Goal: Task Accomplishment & Management: Manage account settings

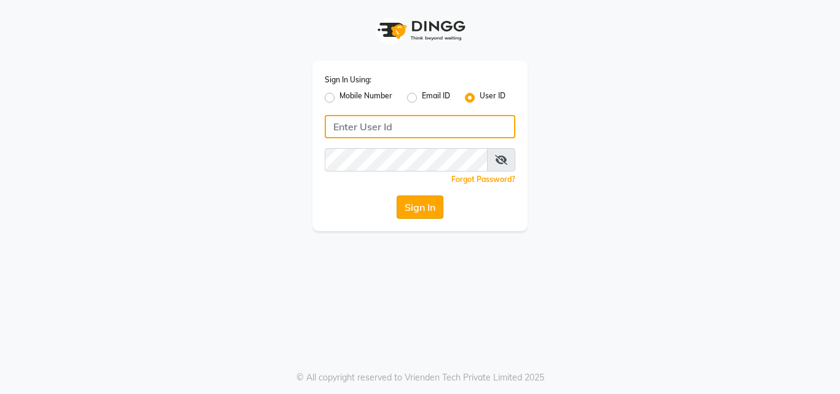
type input "[PERSON_NAME]@123"
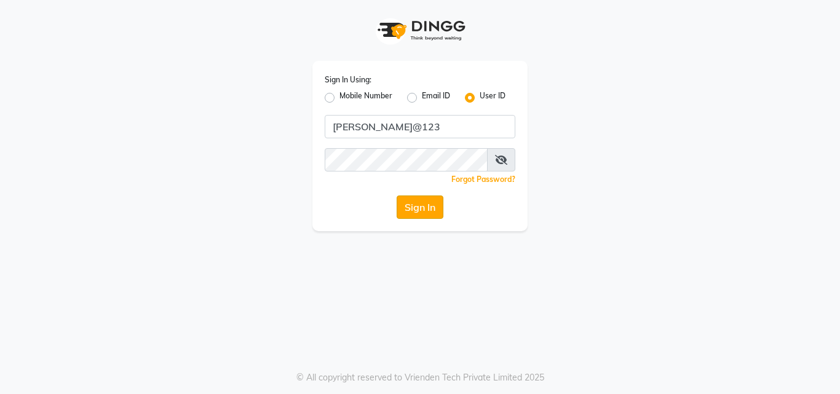
click at [418, 212] on button "Sign In" at bounding box center [420, 207] width 47 height 23
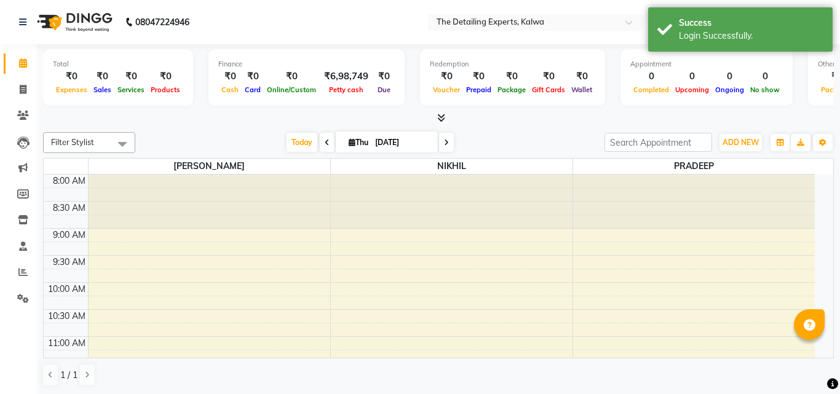
select select "en"
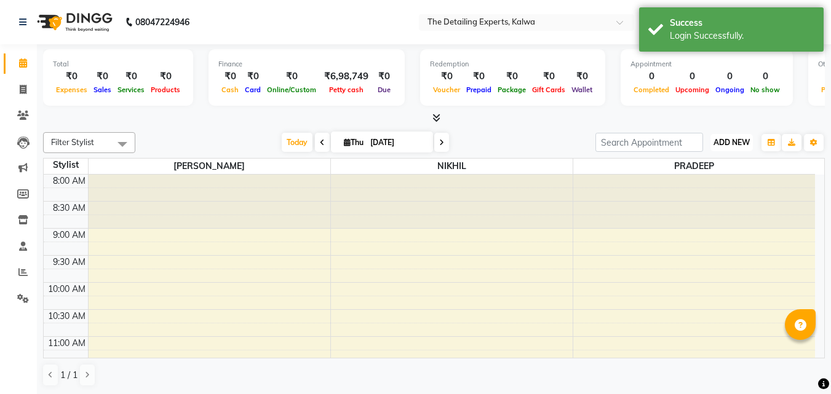
click at [723, 141] on span "ADD NEW" at bounding box center [732, 142] width 36 height 9
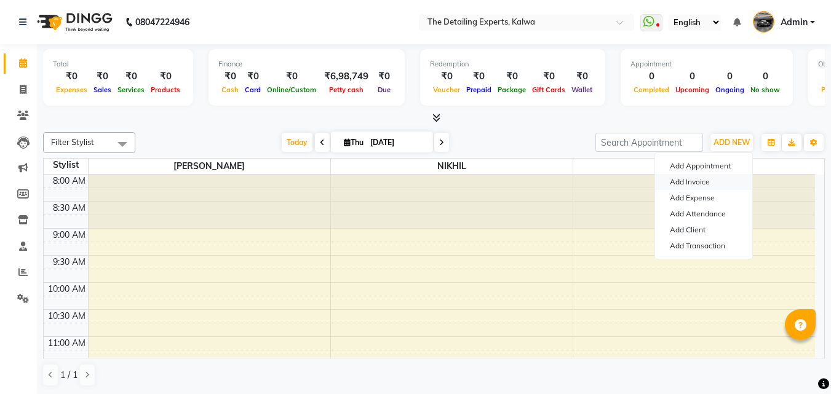
click at [682, 181] on link "Add Invoice" at bounding box center [703, 182] width 97 height 16
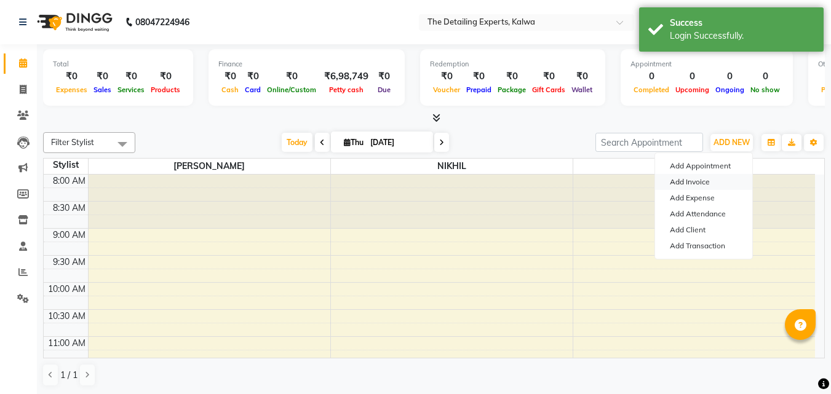
select select "7451"
select select "service"
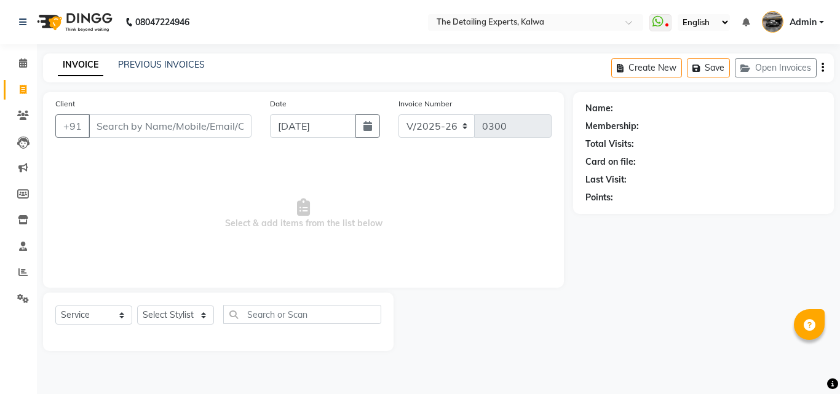
click at [169, 131] on input "Client" at bounding box center [170, 125] width 163 height 23
type input "9819360868"
click at [221, 119] on button "Add Client" at bounding box center [219, 125] width 63 height 23
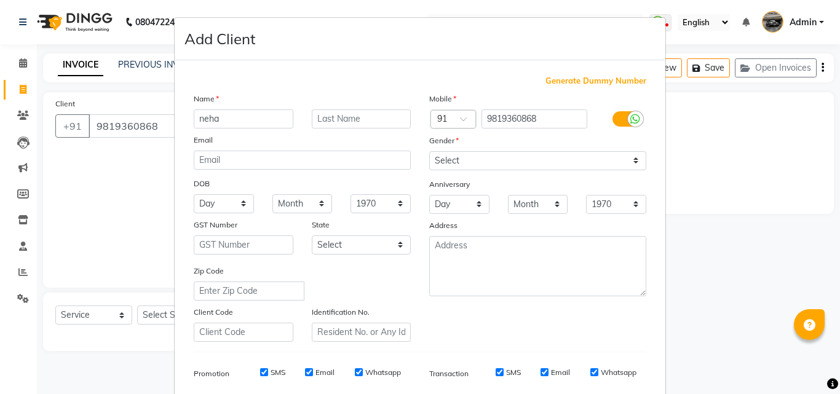
type input "neha"
type input "bhole"
click at [465, 165] on select "Select [DEMOGRAPHIC_DATA] [DEMOGRAPHIC_DATA] Other Prefer Not To Say" at bounding box center [537, 160] width 217 height 19
select select "[DEMOGRAPHIC_DATA]"
click at [429, 151] on select "Select [DEMOGRAPHIC_DATA] [DEMOGRAPHIC_DATA] Other Prefer Not To Say" at bounding box center [537, 160] width 217 height 19
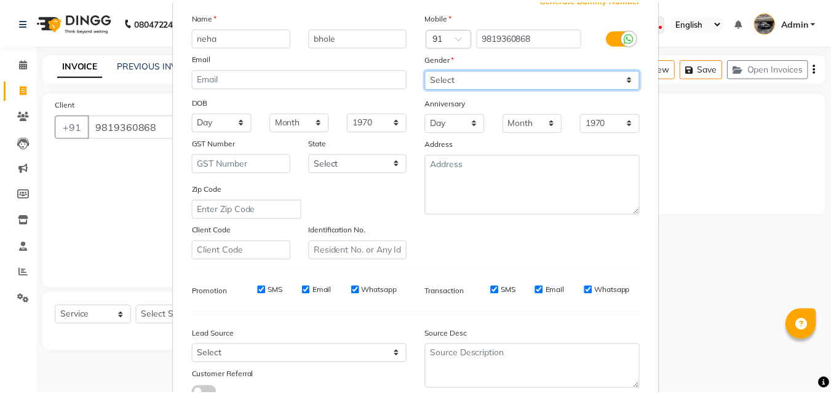
scroll to position [173, 0]
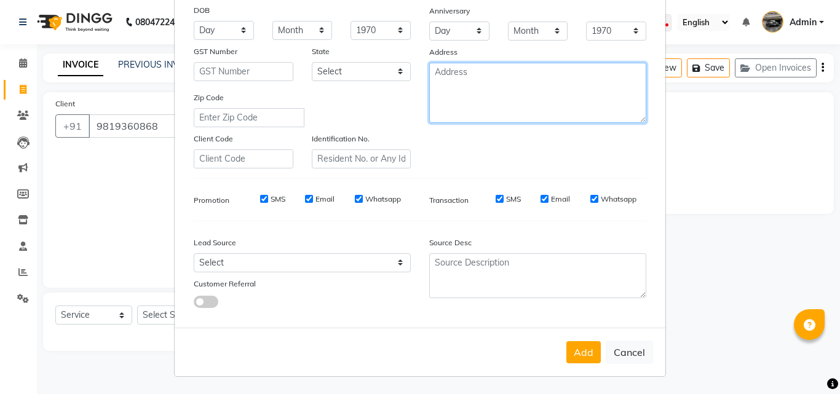
click at [465, 116] on textarea at bounding box center [537, 93] width 217 height 60
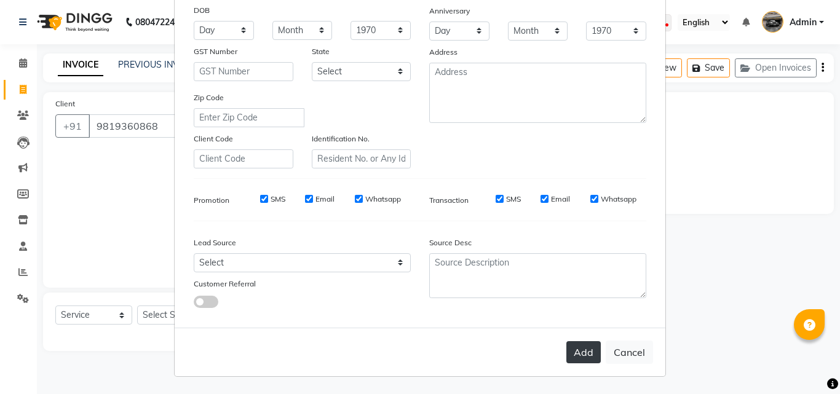
click at [581, 351] on button "Add" at bounding box center [584, 352] width 34 height 22
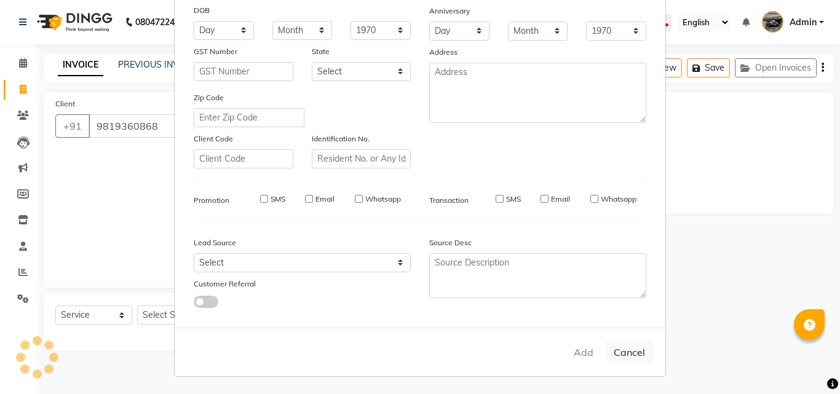
select select
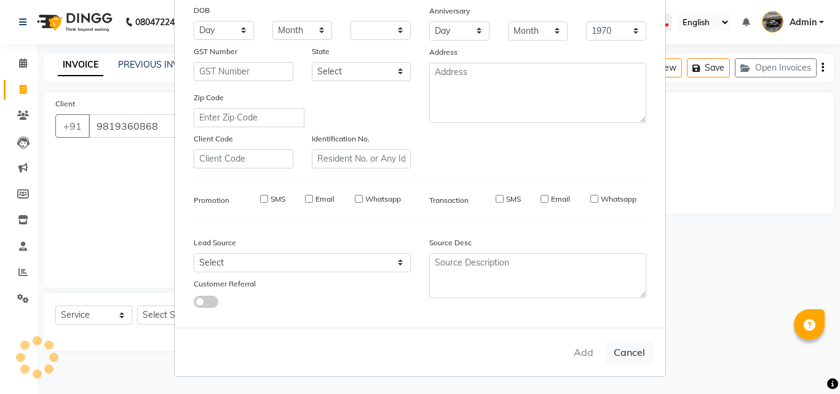
select select
checkbox input "false"
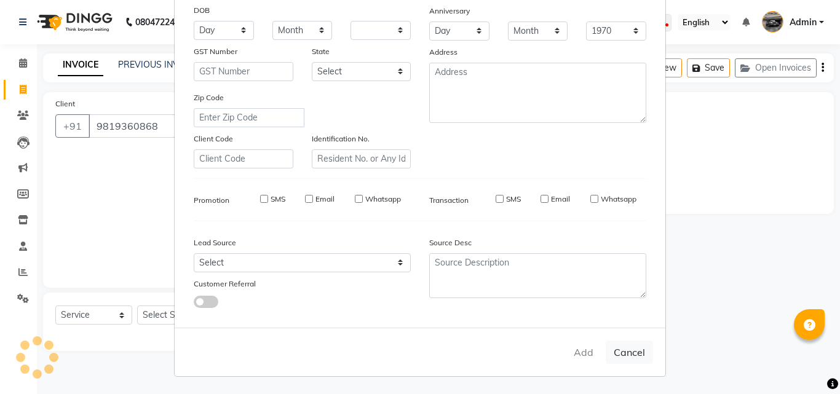
checkbox input "false"
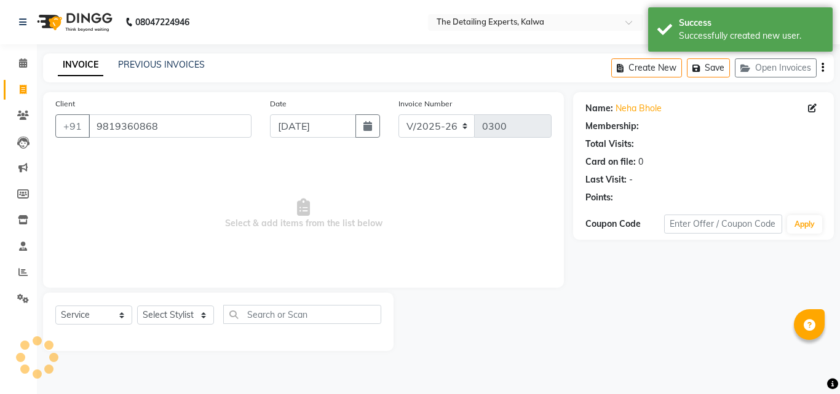
select select "1: Object"
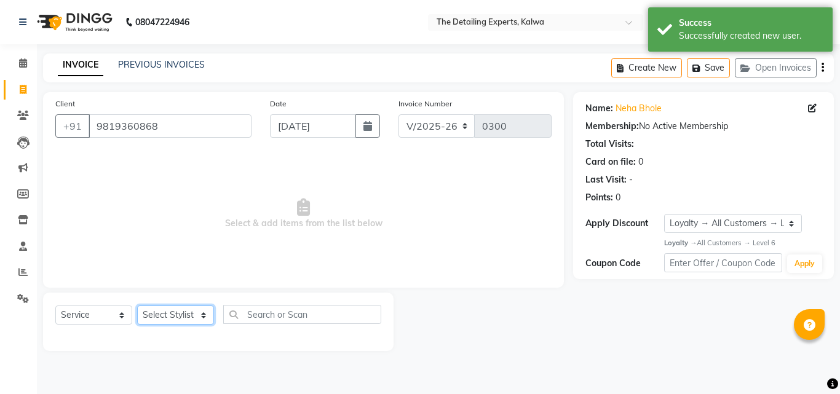
click at [201, 314] on select "Select Stylist NIKHIL [PERSON_NAME]" at bounding box center [175, 315] width 77 height 19
select select "65224"
click at [137, 306] on select "Select Stylist NIKHIL [PERSON_NAME]" at bounding box center [175, 315] width 77 height 19
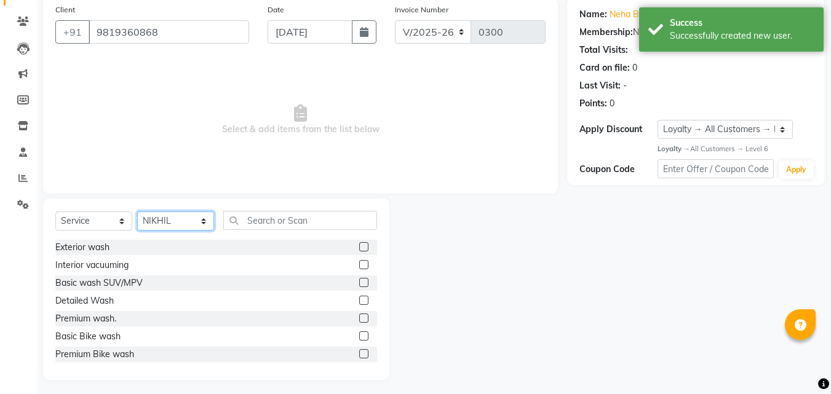
scroll to position [98, 0]
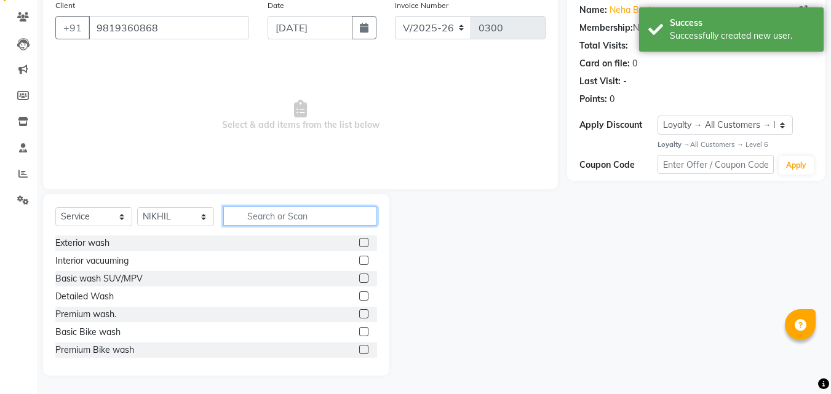
click at [258, 211] on input "text" at bounding box center [300, 216] width 154 height 19
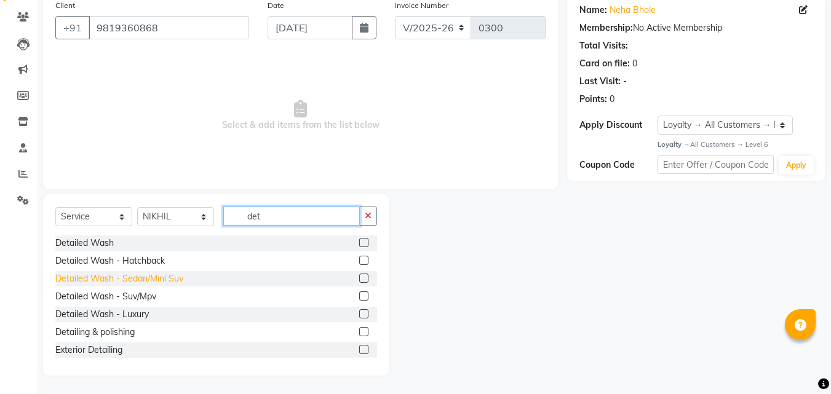
type input "det"
click at [153, 277] on div "Detailed Wash - Sedan/Mini Suv" at bounding box center [119, 278] width 128 height 13
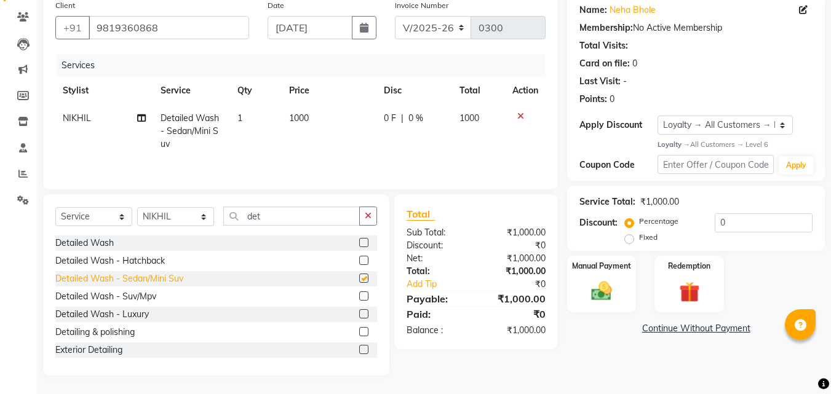
checkbox input "false"
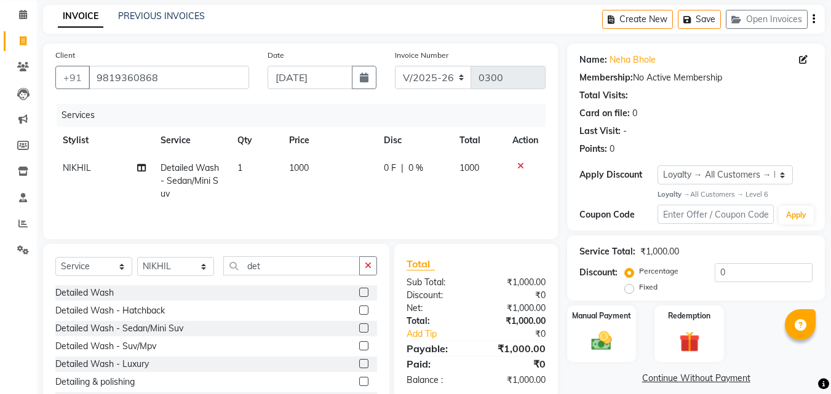
scroll to position [37, 0]
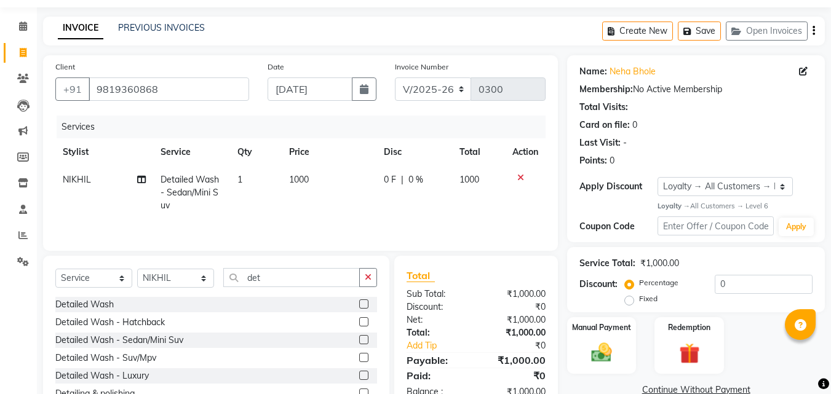
click at [301, 177] on span "1000" at bounding box center [299, 179] width 20 height 11
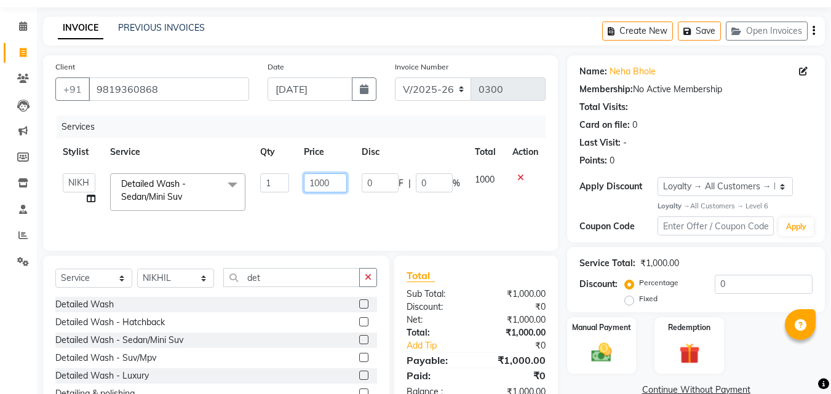
click at [312, 186] on input "1000" at bounding box center [325, 182] width 42 height 19
type input "1200"
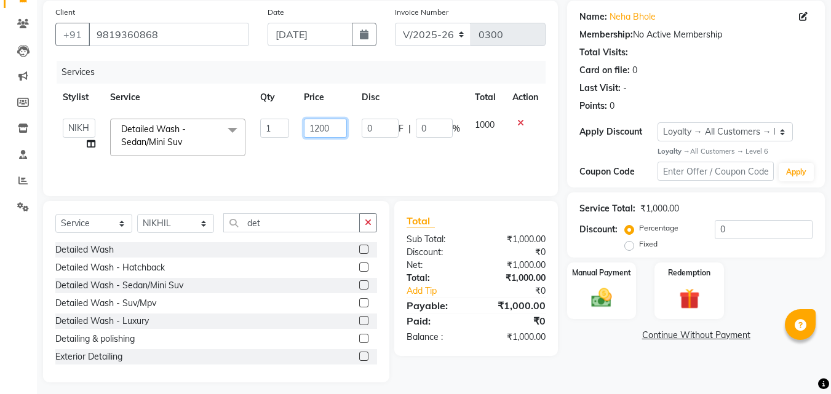
scroll to position [98, 0]
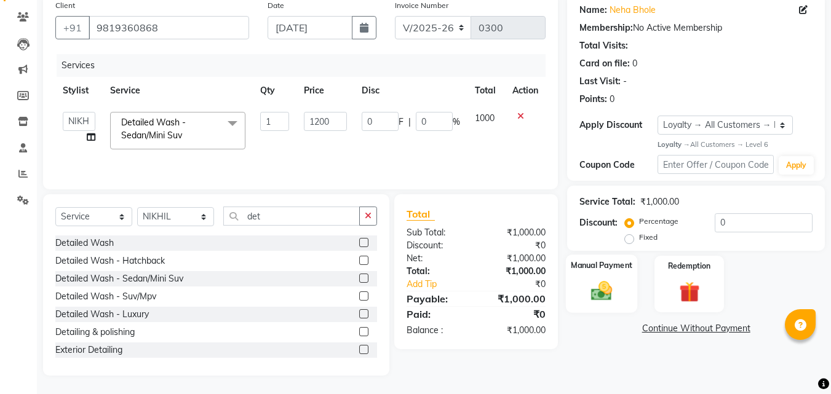
click at [615, 285] on img at bounding box center [601, 291] width 34 height 25
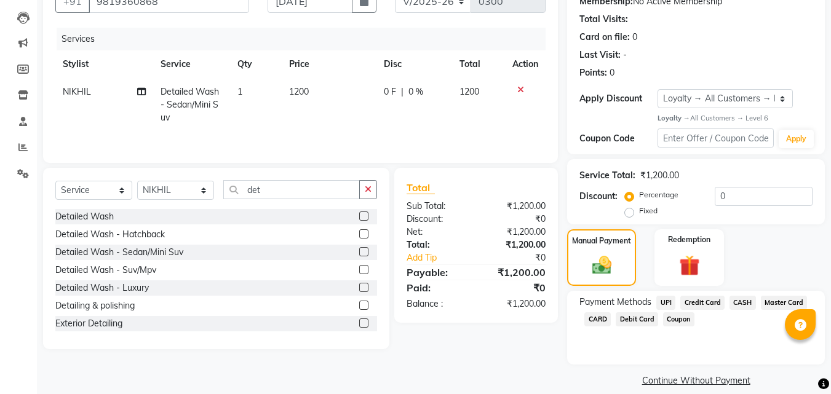
scroll to position [139, 0]
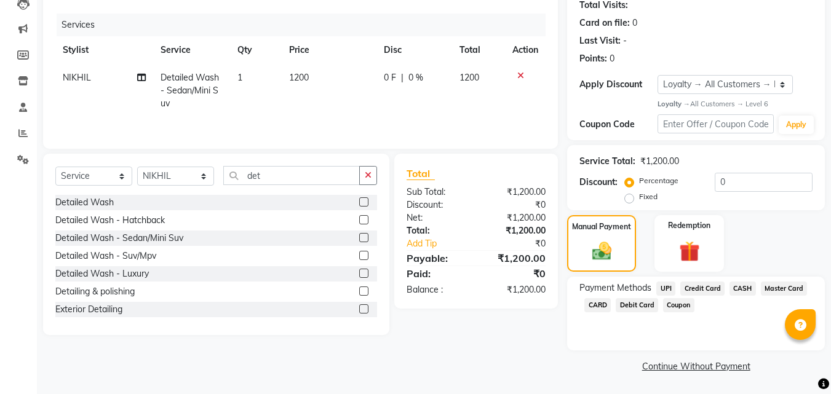
click at [680, 372] on link "Continue Without Payment" at bounding box center [696, 366] width 253 height 13
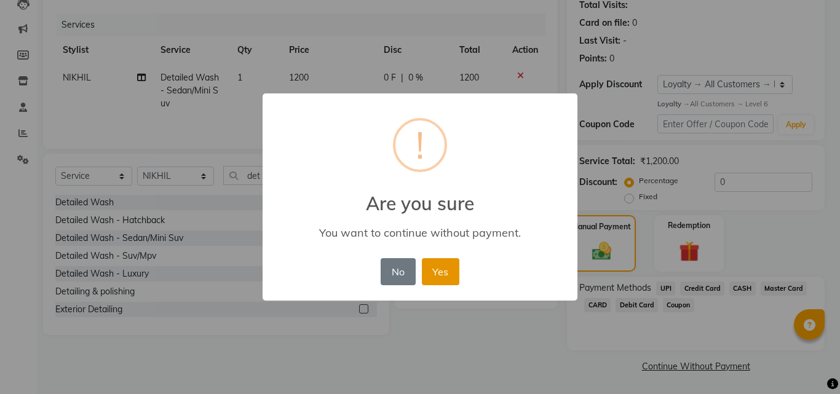
click at [451, 272] on button "Yes" at bounding box center [441, 271] width 38 height 27
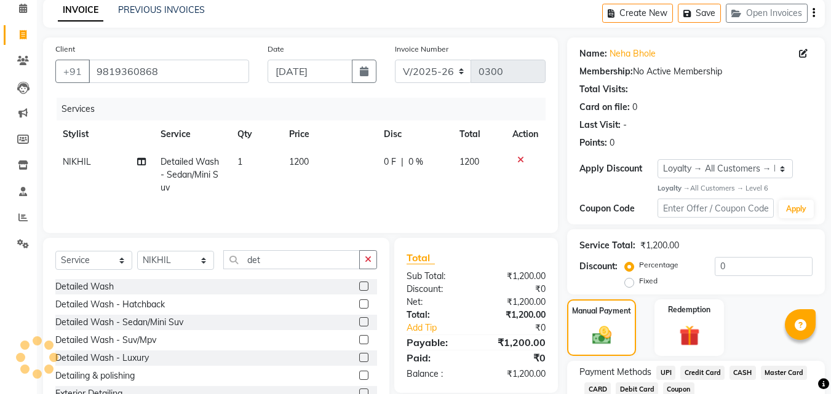
scroll to position [0, 0]
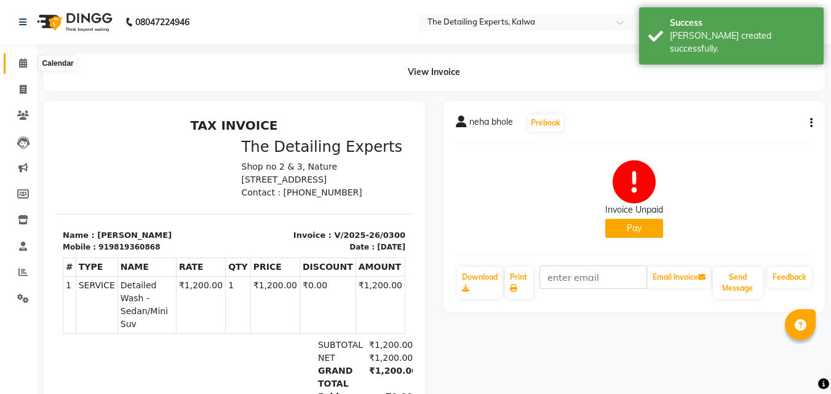
click at [29, 65] on span at bounding box center [23, 64] width 22 height 14
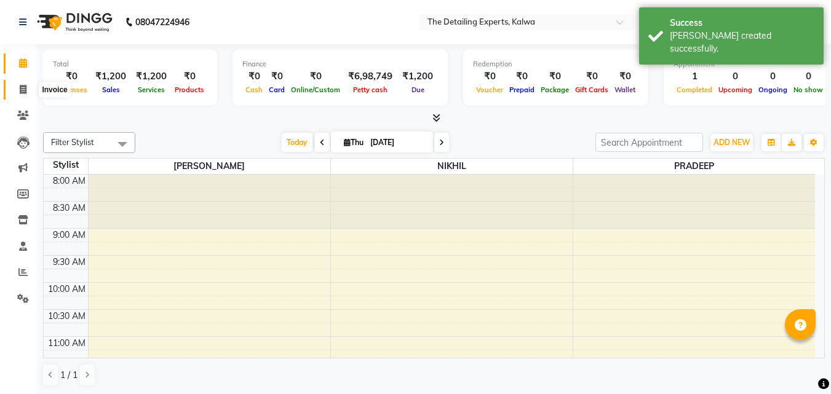
click at [26, 92] on icon at bounding box center [23, 89] width 7 height 9
select select "service"
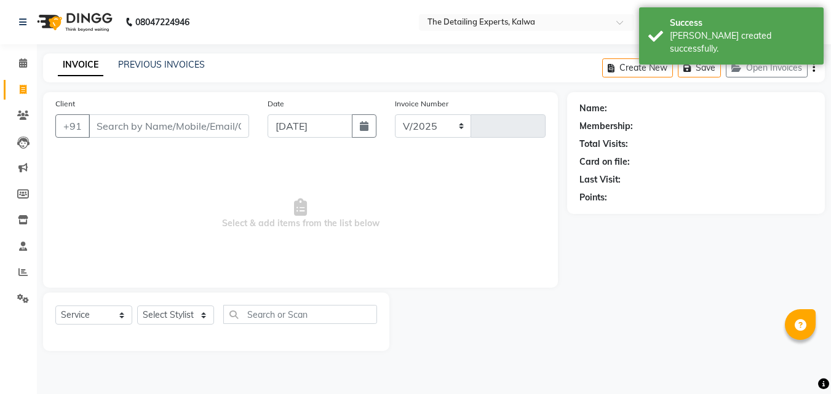
select select "7451"
type input "0301"
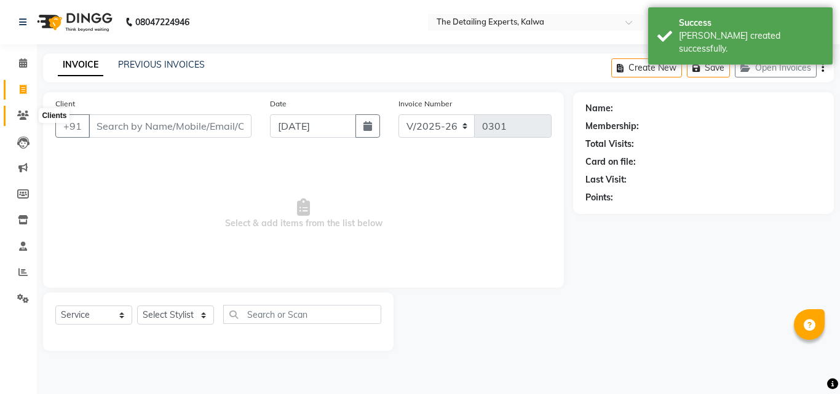
click at [20, 117] on icon at bounding box center [23, 115] width 12 height 9
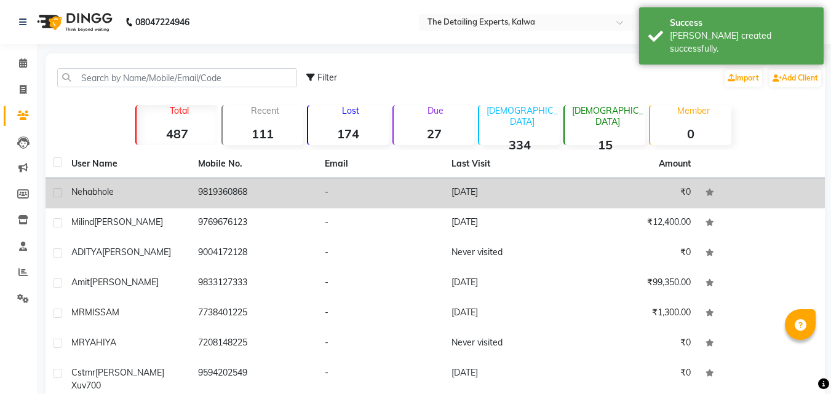
click at [106, 188] on span "bhole" at bounding box center [103, 191] width 22 height 11
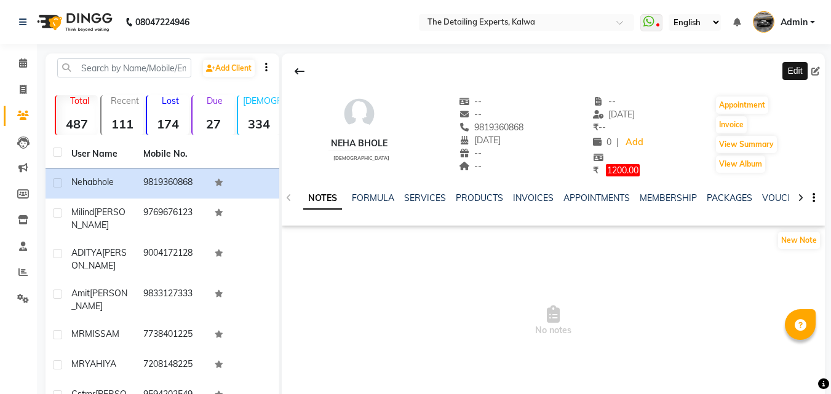
click at [815, 71] on icon at bounding box center [815, 71] width 9 height 9
select select "13"
select select "02"
select select "1990"
select select "[DEMOGRAPHIC_DATA]"
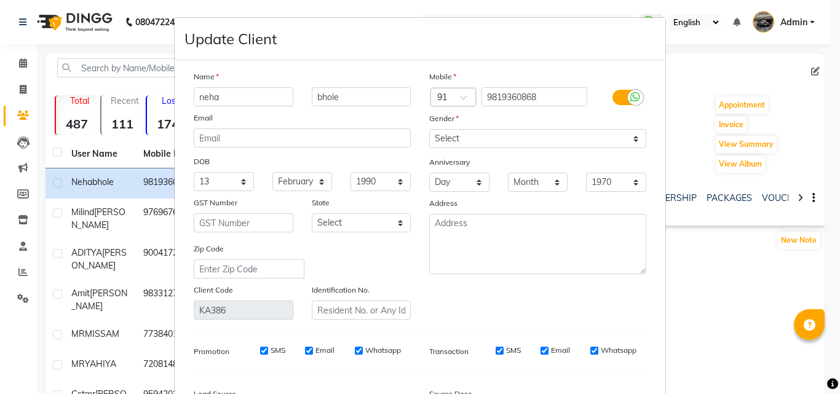
click at [688, 79] on ngb-modal-window "Update Client Name neha bhole Email DOB Day 01 02 03 04 05 06 07 08 09 10 11 12…" at bounding box center [420, 197] width 840 height 394
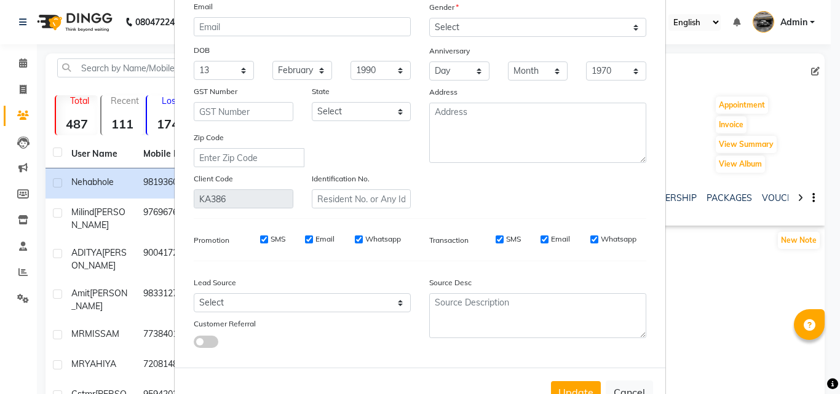
scroll to position [151, 0]
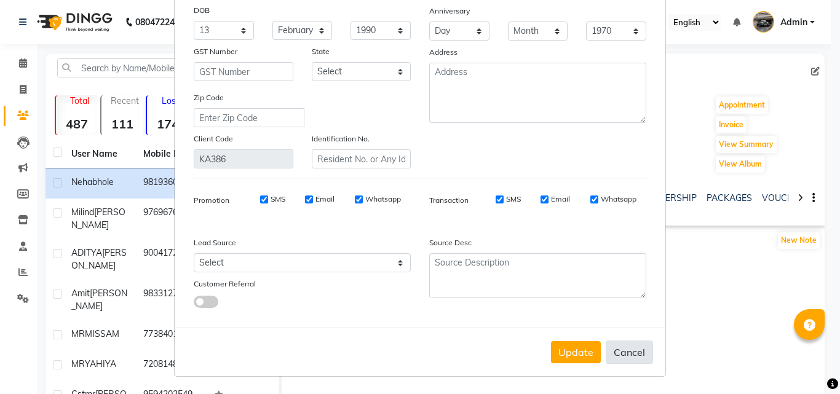
click at [614, 353] on button "Cancel" at bounding box center [629, 352] width 47 height 23
select select
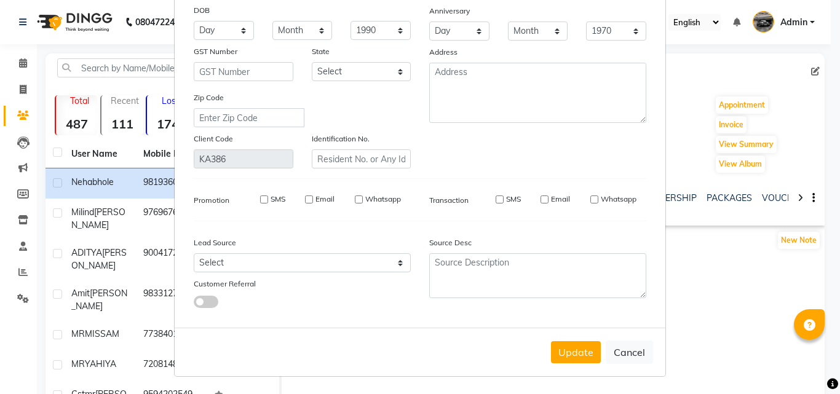
select select
checkbox input "false"
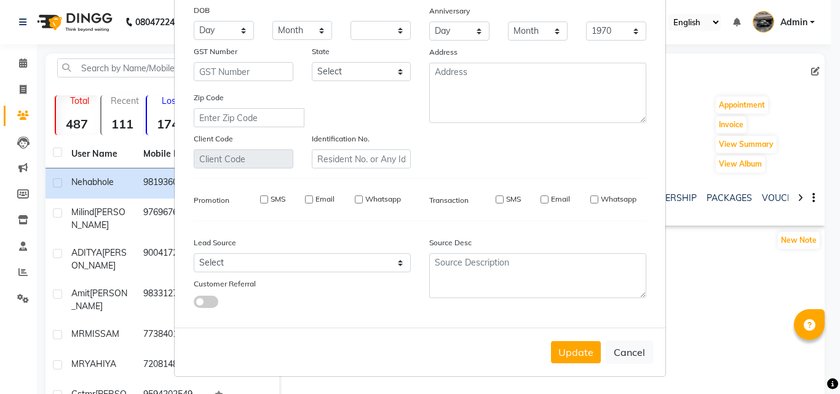
checkbox input "false"
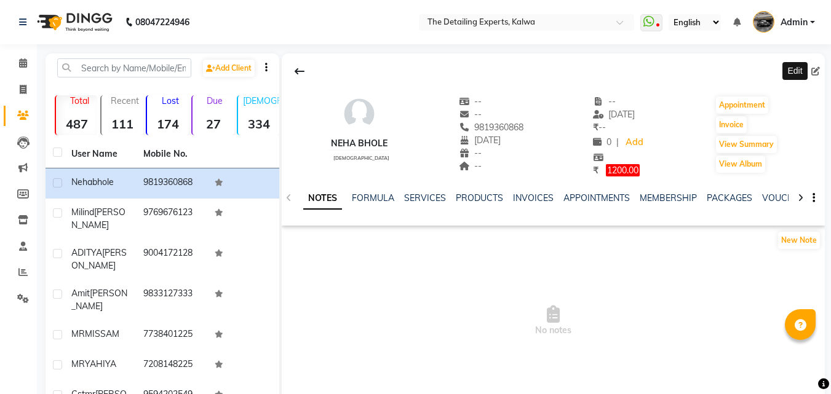
click at [796, 75] on div "Edit" at bounding box center [794, 71] width 25 height 18
click at [813, 71] on icon at bounding box center [815, 71] width 9 height 9
select select "13"
select select "02"
select select "1990"
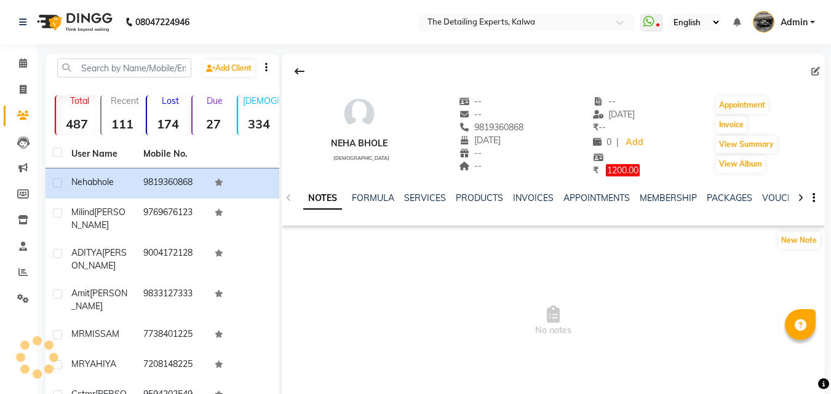
select select "[DEMOGRAPHIC_DATA]"
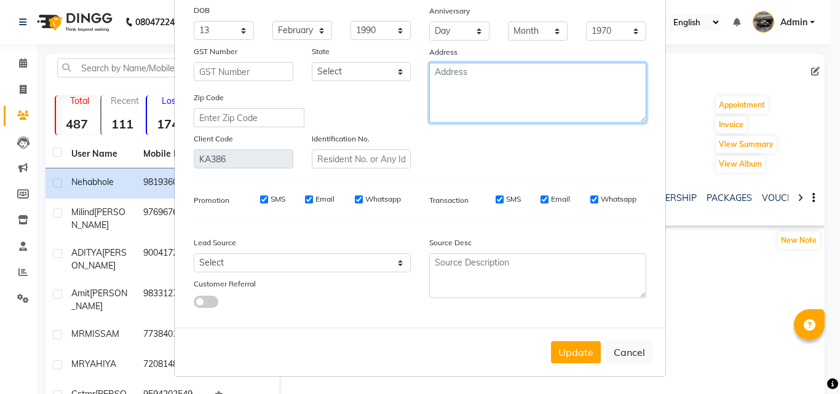
click at [489, 108] on textarea at bounding box center [537, 93] width 217 height 60
type textarea "m"
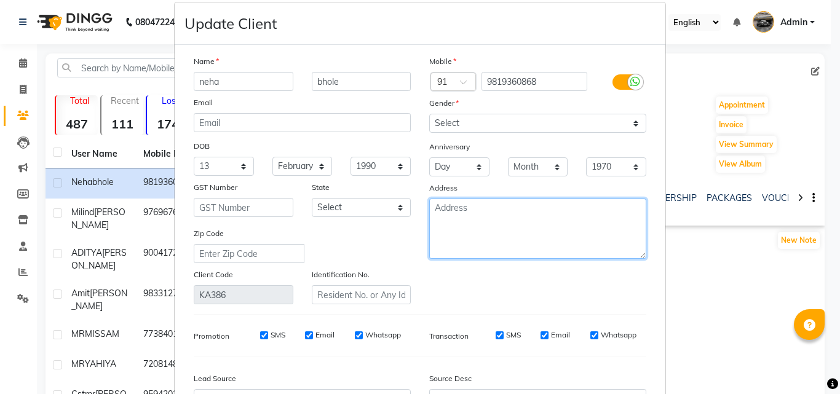
scroll to position [0, 0]
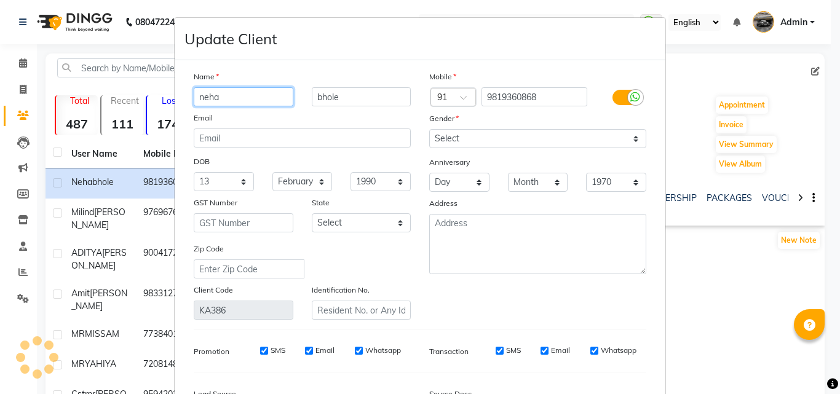
click at [198, 93] on input "neha" at bounding box center [244, 96] width 100 height 19
type input "Neha"
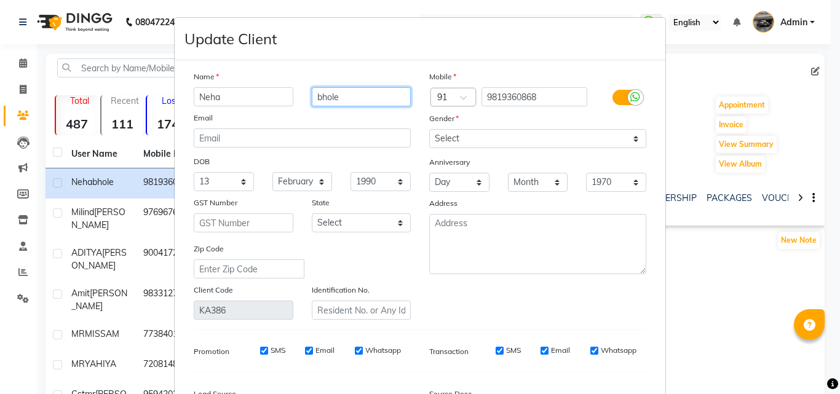
click at [314, 95] on input "bhole" at bounding box center [362, 96] width 100 height 19
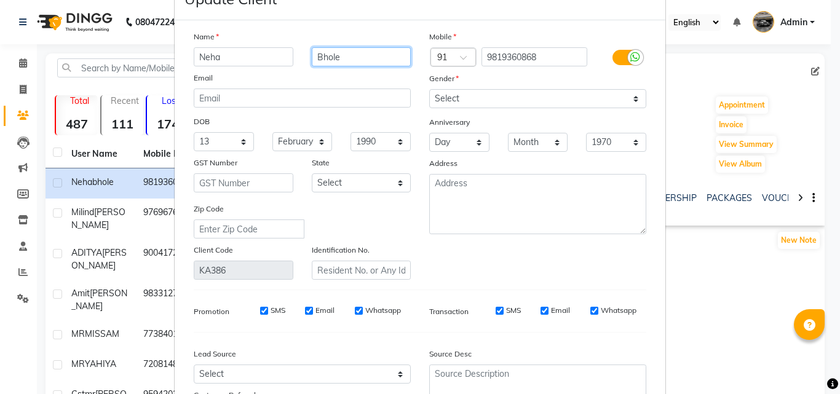
scroll to position [62, 0]
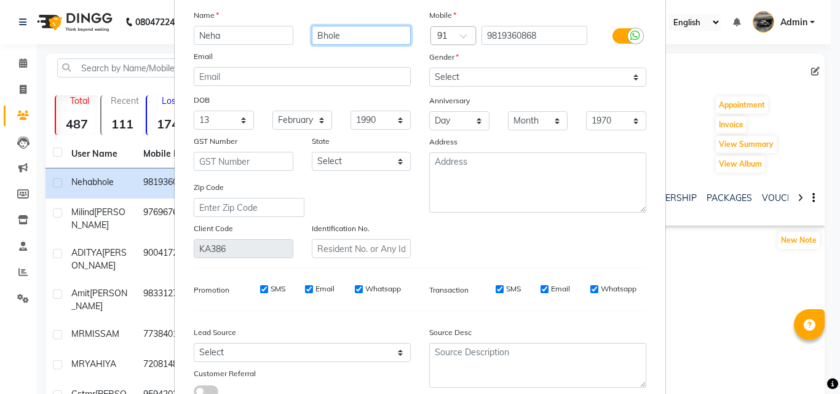
type input "Bhole"
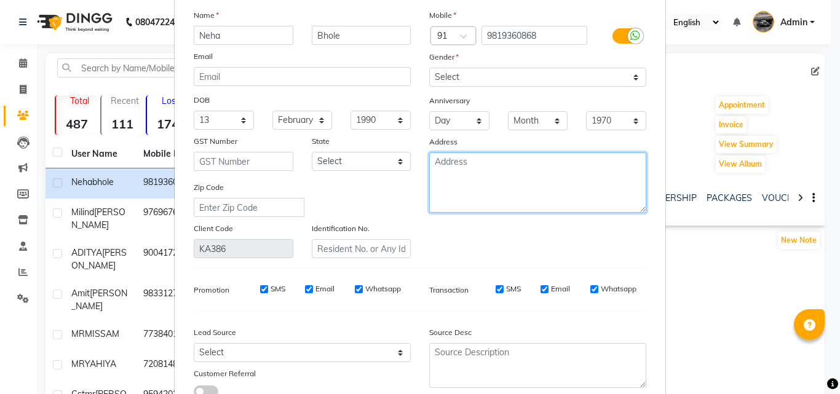
click at [456, 159] on textarea at bounding box center [537, 183] width 217 height 60
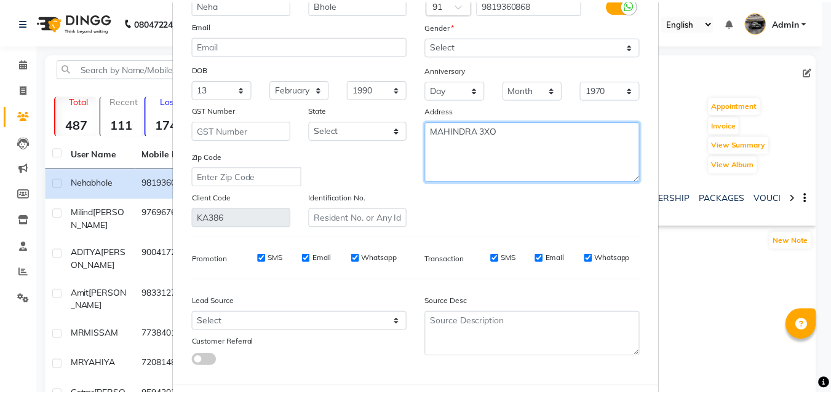
scroll to position [151, 0]
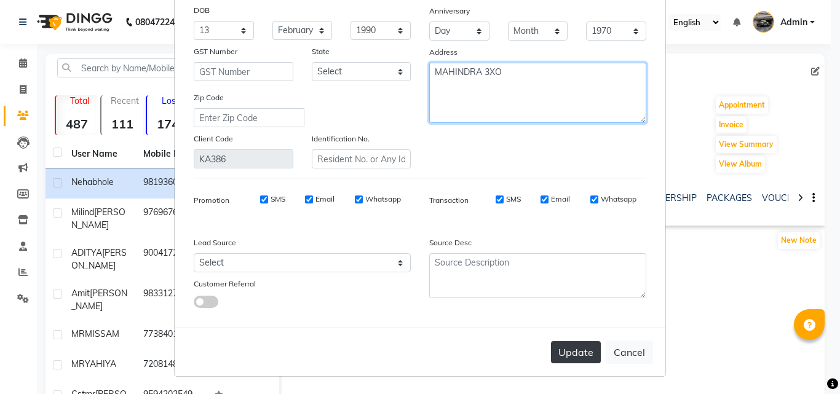
type textarea "MAHINDRA 3XO"
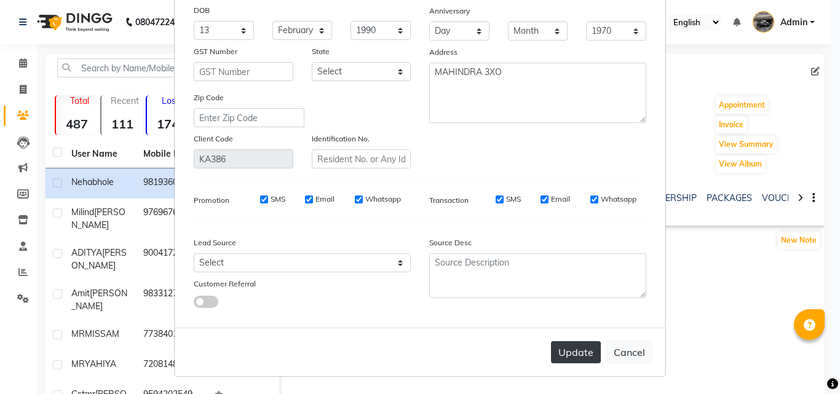
click at [578, 352] on button "Update" at bounding box center [576, 352] width 50 height 22
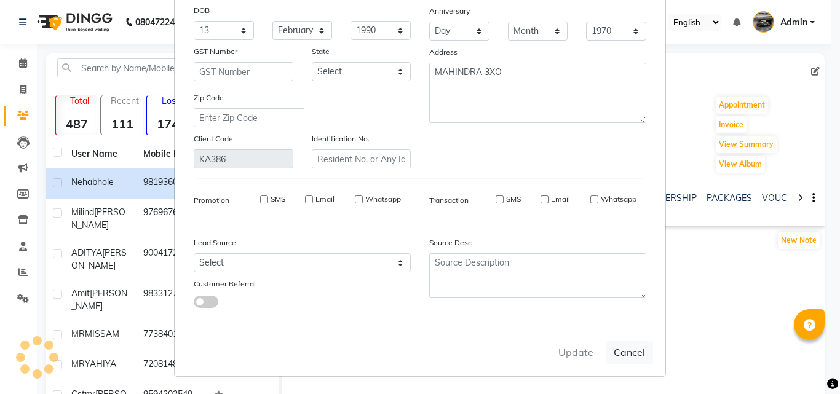
select select
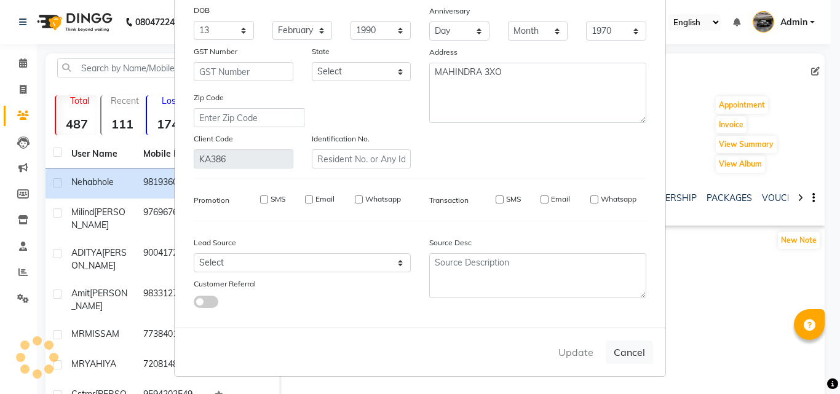
select select
checkbox input "false"
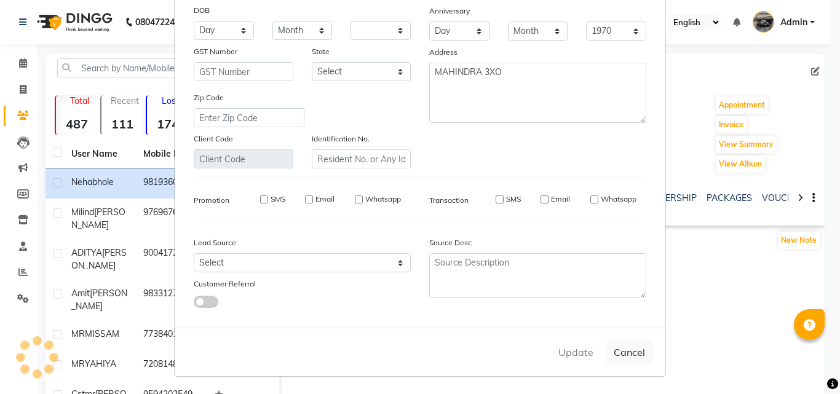
checkbox input "false"
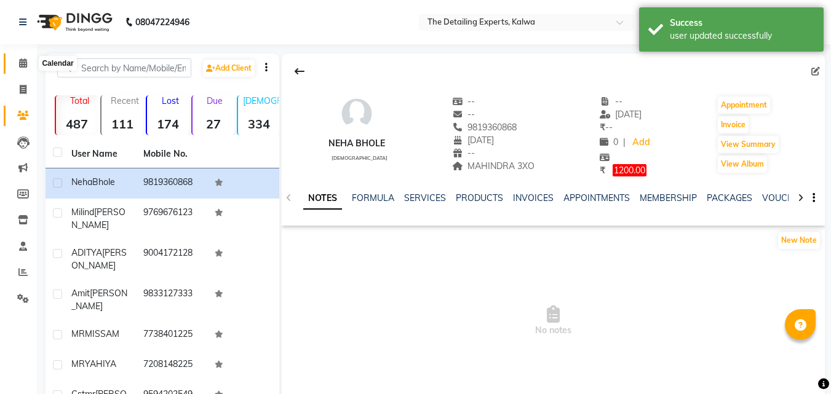
click at [23, 61] on icon at bounding box center [23, 62] width 8 height 9
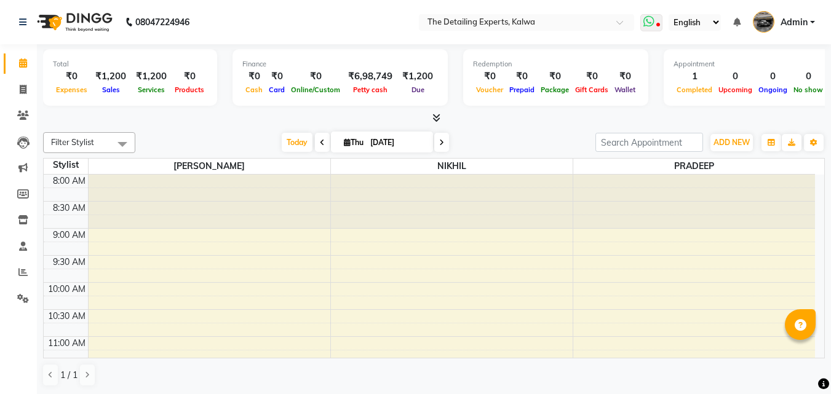
click at [650, 23] on icon at bounding box center [648, 21] width 11 height 12
